Goal: Task Accomplishment & Management: Complete application form

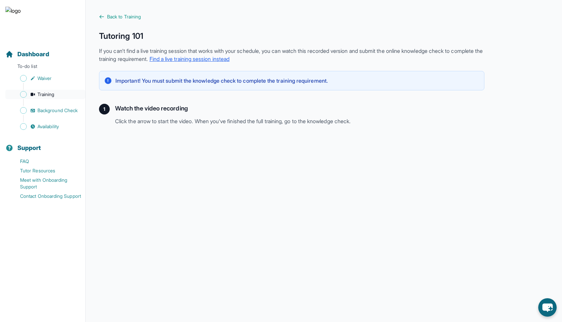
click at [53, 99] on link "Training" at bounding box center [45, 94] width 80 height 9
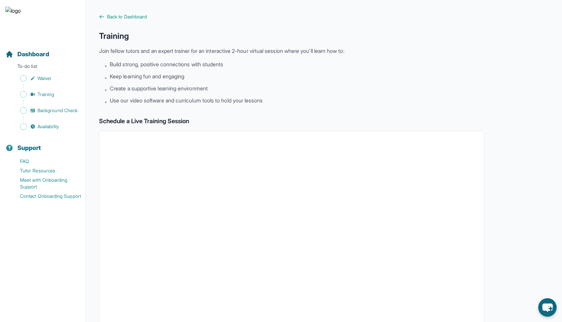
click at [36, 308] on div "Dashboard To-do list Waiver Training Background Check Availability Support FAQ …" at bounding box center [42, 159] width 85 height 304
click at [35, 320] on div at bounding box center [42, 316] width 85 height 11
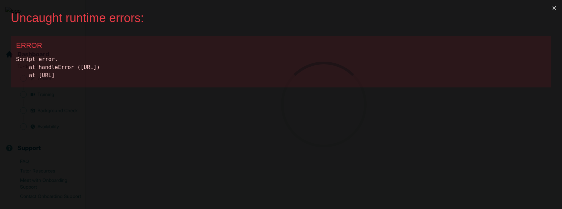
click at [557, 6] on button "×" at bounding box center [554, 8] width 15 height 16
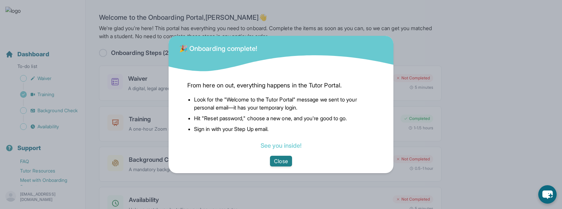
click at [278, 160] on button "Close" at bounding box center [281, 161] width 22 height 11
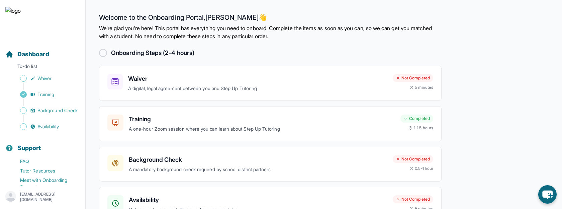
click at [53, 131] on nav "Dashboard To-do list Waiver Training Background Check Availability Support FAQ …" at bounding box center [42, 120] width 85 height 162
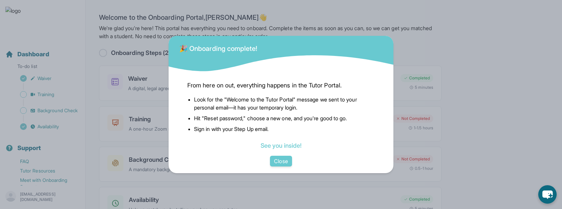
click at [266, 170] on div "From here on out, everything happens in the Tutor Portal. Look for the "Welcome…" at bounding box center [281, 123] width 225 height 100
click at [279, 160] on button "Close" at bounding box center [281, 161] width 22 height 11
click at [281, 162] on button "Close" at bounding box center [281, 161] width 22 height 11
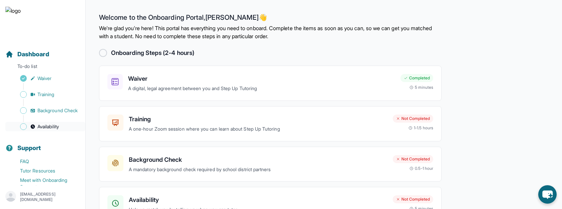
click at [44, 129] on span "Availability" at bounding box center [47, 126] width 21 height 7
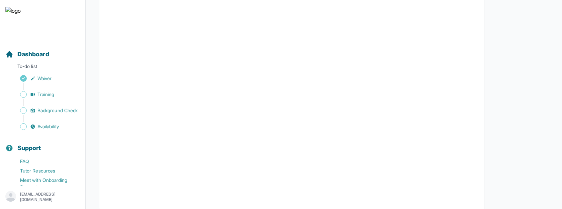
scroll to position [180, 0]
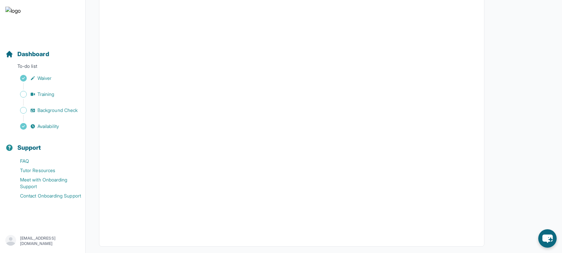
scroll to position [135, 0]
